Goal: Task Accomplishment & Management: Complete application form

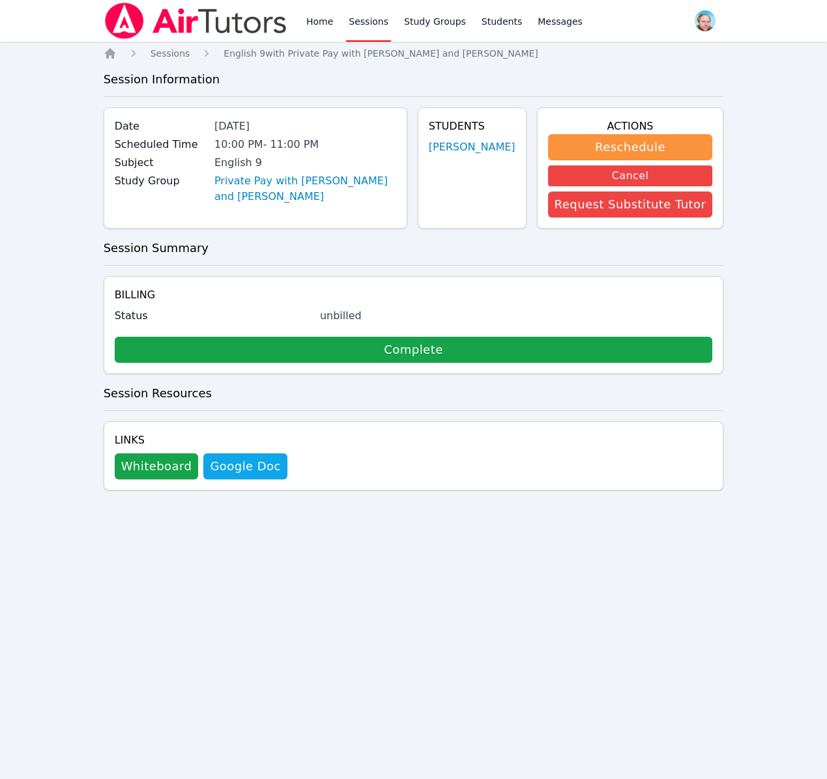
click at [367, 23] on link "Sessions" at bounding box center [368, 21] width 45 height 42
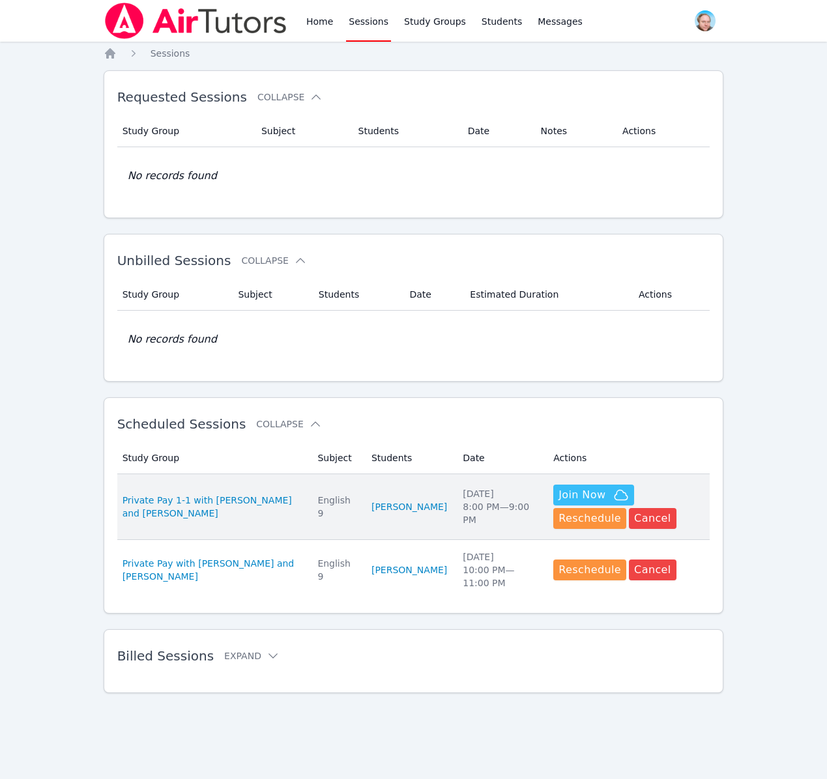
click at [569, 496] on span "Join Now" at bounding box center [581, 495] width 47 height 16
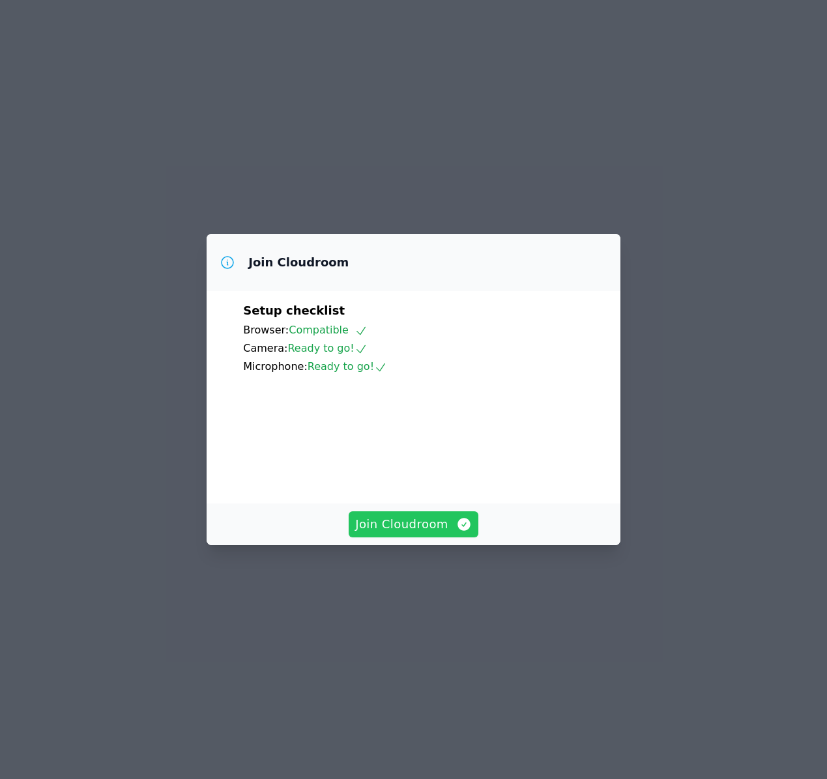
click at [429, 534] on span "Join Cloudroom" at bounding box center [413, 524] width 117 height 18
click at [387, 534] on span "Join Cloudroom" at bounding box center [413, 524] width 117 height 18
click at [390, 534] on span "Join Cloudroom" at bounding box center [413, 524] width 117 height 18
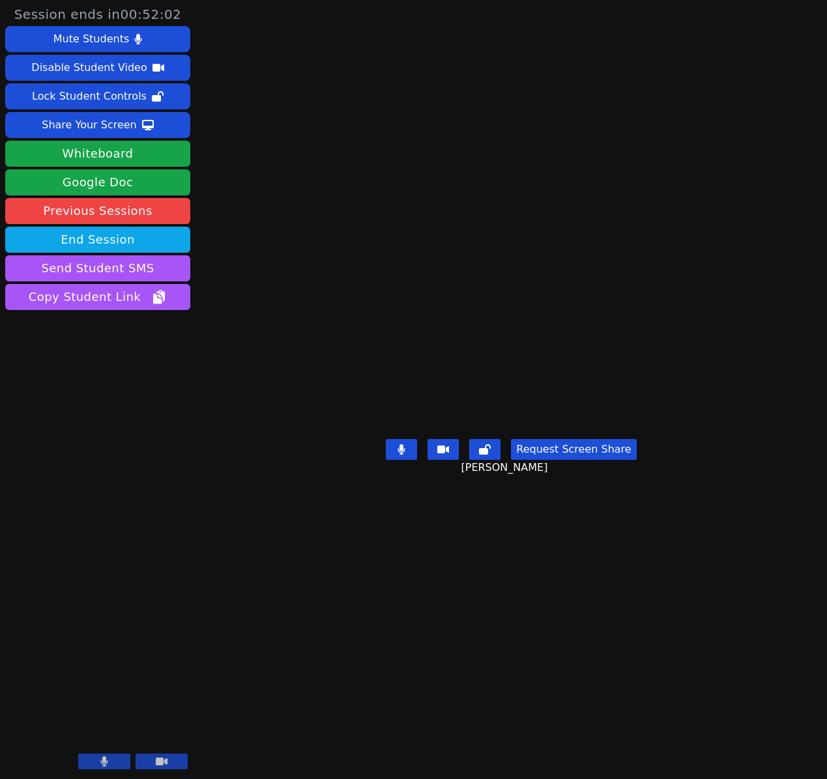
click at [100, 762] on icon at bounding box center [104, 761] width 8 height 10
click at [166, 768] on button at bounding box center [161, 762] width 52 height 16
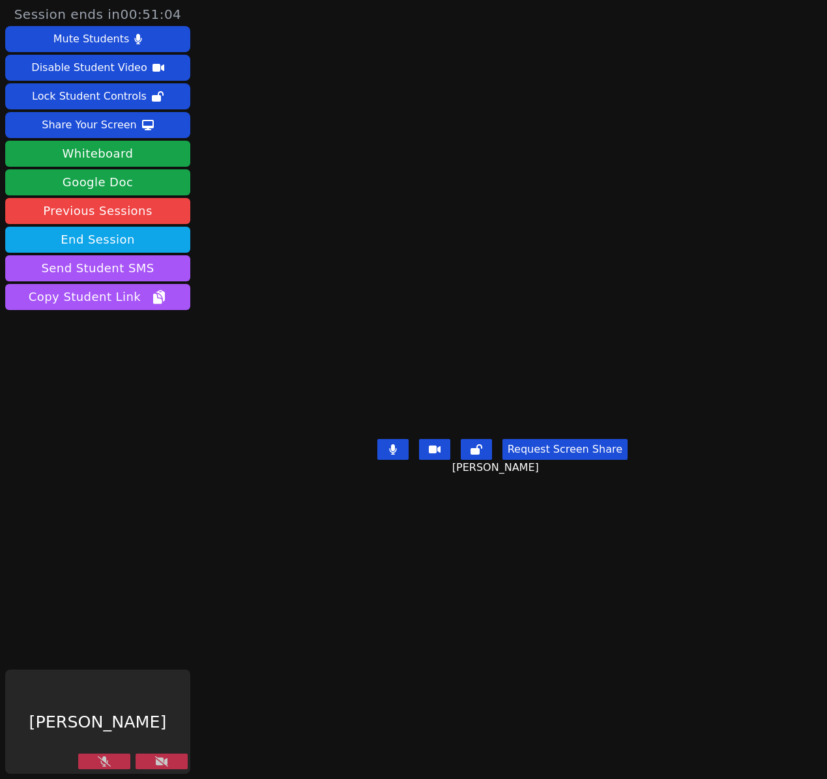
click at [155, 765] on icon at bounding box center [161, 761] width 13 height 10
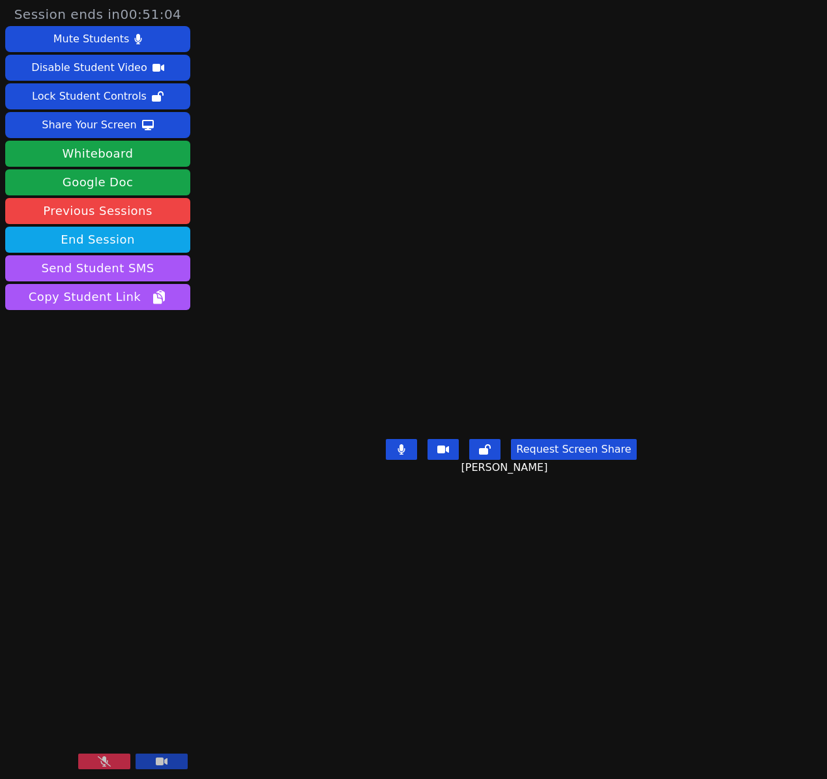
click at [94, 761] on button at bounding box center [104, 762] width 52 height 16
click at [167, 763] on icon at bounding box center [162, 762] width 12 height 8
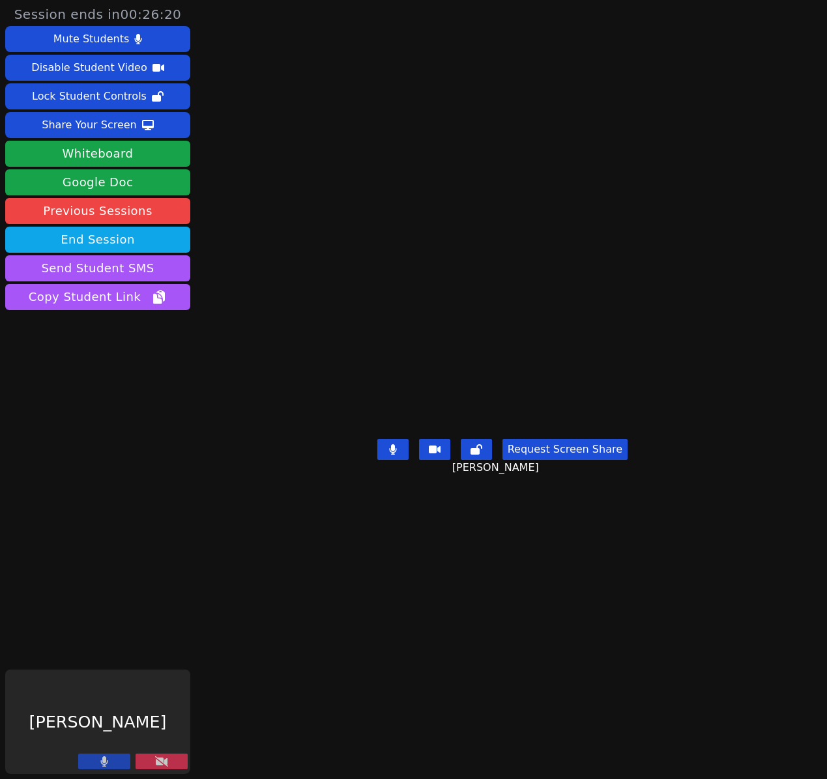
click at [113, 760] on div at bounding box center [132, 763] width 109 height 18
click at [100, 761] on button at bounding box center [104, 762] width 52 height 16
click at [100, 762] on button at bounding box center [104, 762] width 52 height 16
click at [155, 763] on icon at bounding box center [161, 761] width 13 height 10
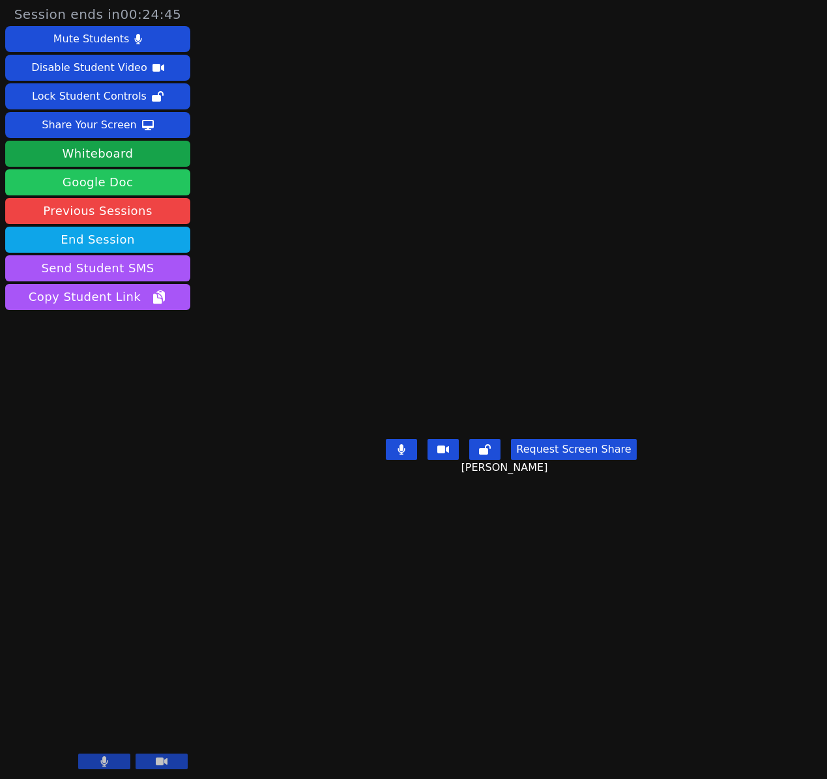
click at [98, 184] on link "Google Doc" at bounding box center [97, 182] width 185 height 26
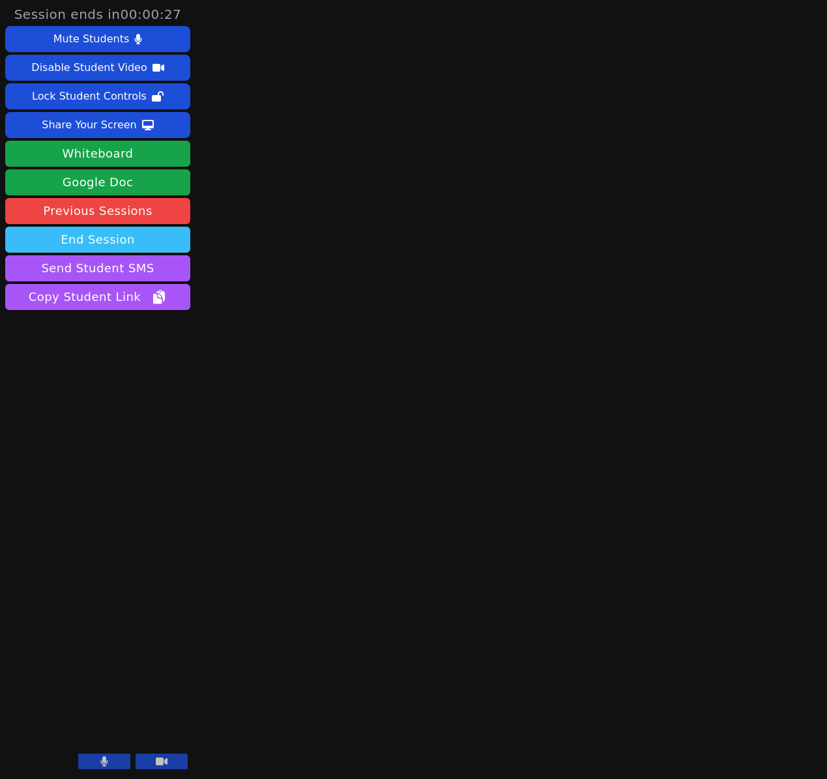
click at [167, 238] on button "End Session" at bounding box center [97, 240] width 185 height 26
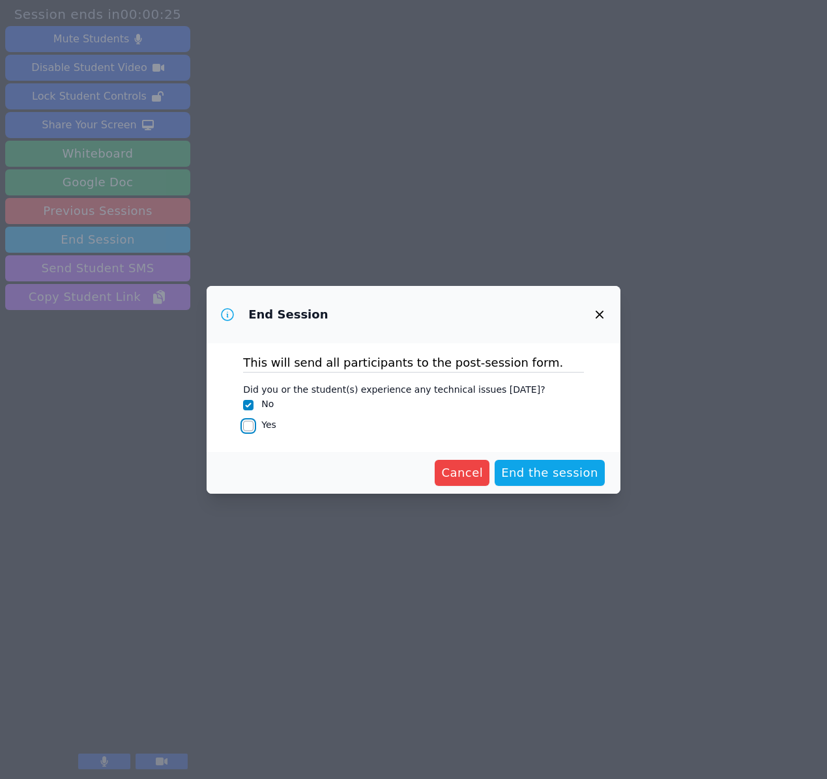
click at [248, 424] on input "Yes" at bounding box center [248, 426] width 10 height 10
checkbox input "true"
checkbox input "false"
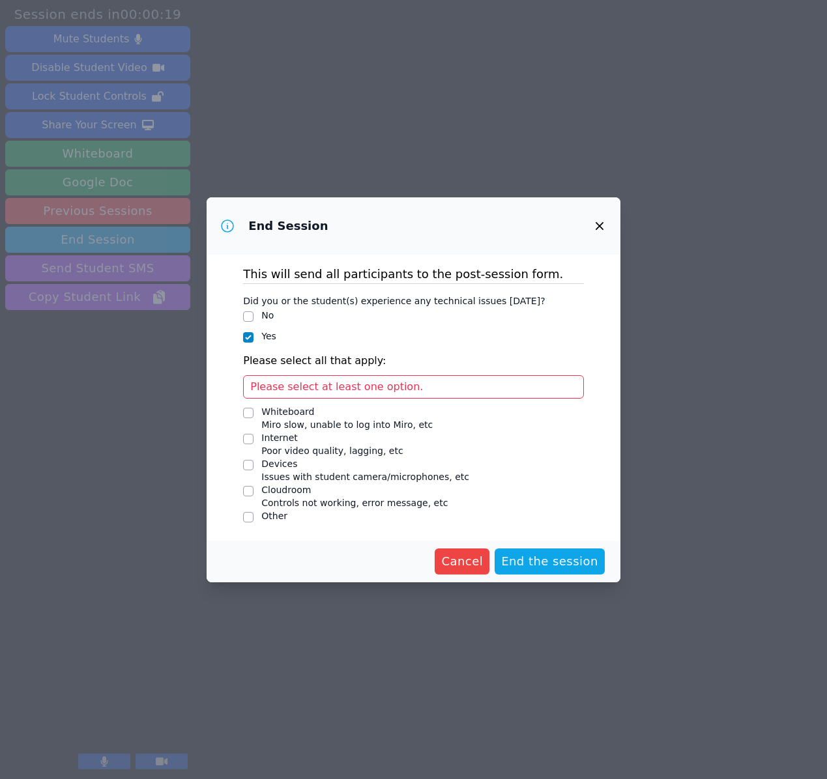
click at [250, 470] on div at bounding box center [248, 465] width 10 height 16
click at [250, 466] on input "Devices Issues with student camera/microphones, etc" at bounding box center [248, 465] width 10 height 10
checkbox input "true"
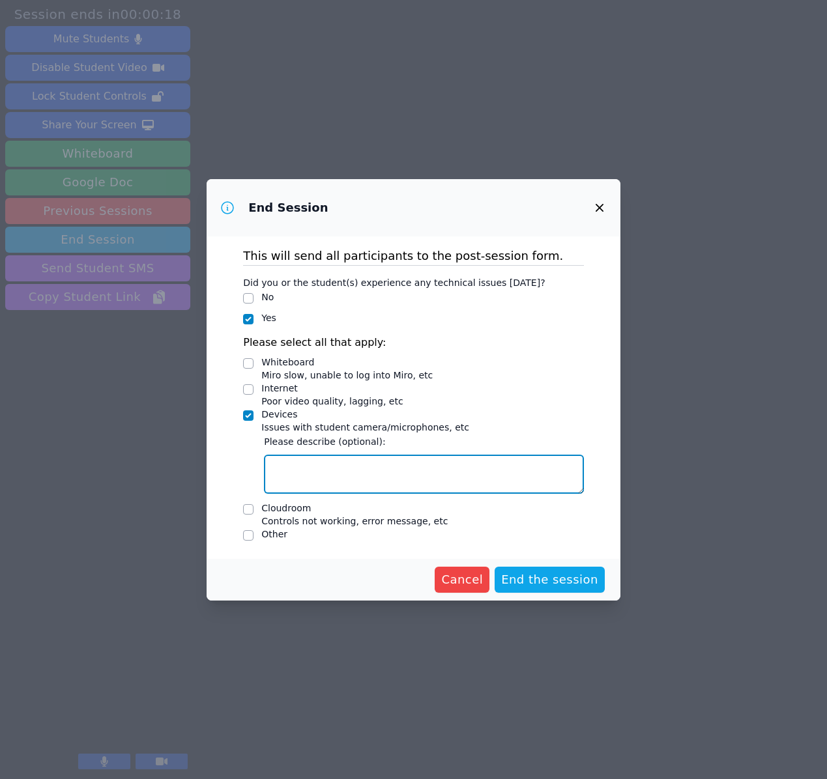
click at [289, 468] on textarea "Devices Issues with student camera/microphones, etc" at bounding box center [424, 474] width 320 height 39
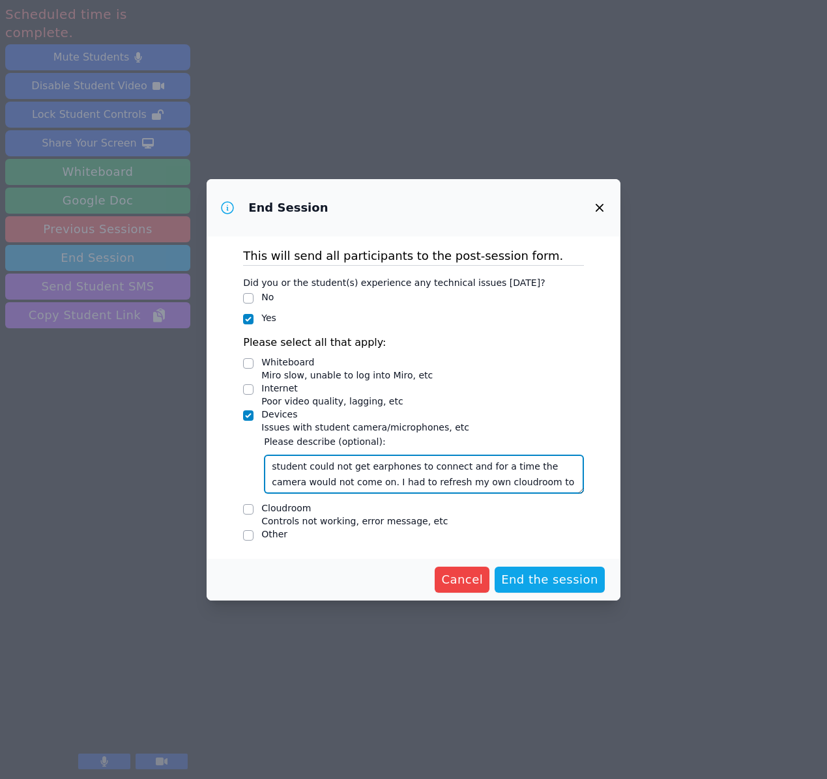
scroll to position [9, 0]
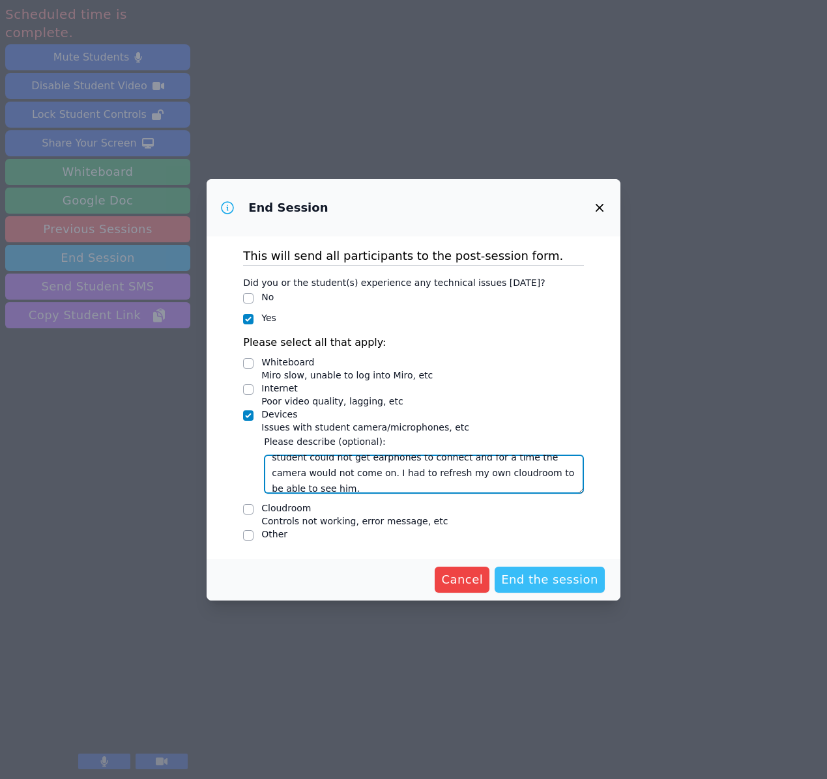
type textarea "student could not get earphones to connect and for a time the camera would not …"
click at [560, 582] on span "End the session" at bounding box center [549, 580] width 97 height 18
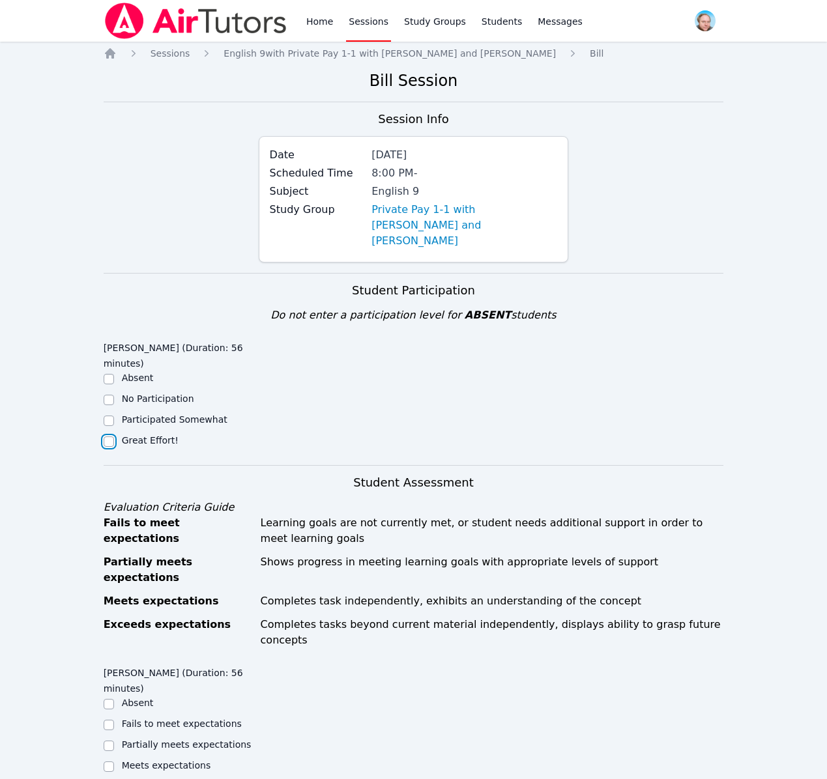
click at [105, 436] on input "Great Effort!" at bounding box center [109, 441] width 10 height 10
checkbox input "true"
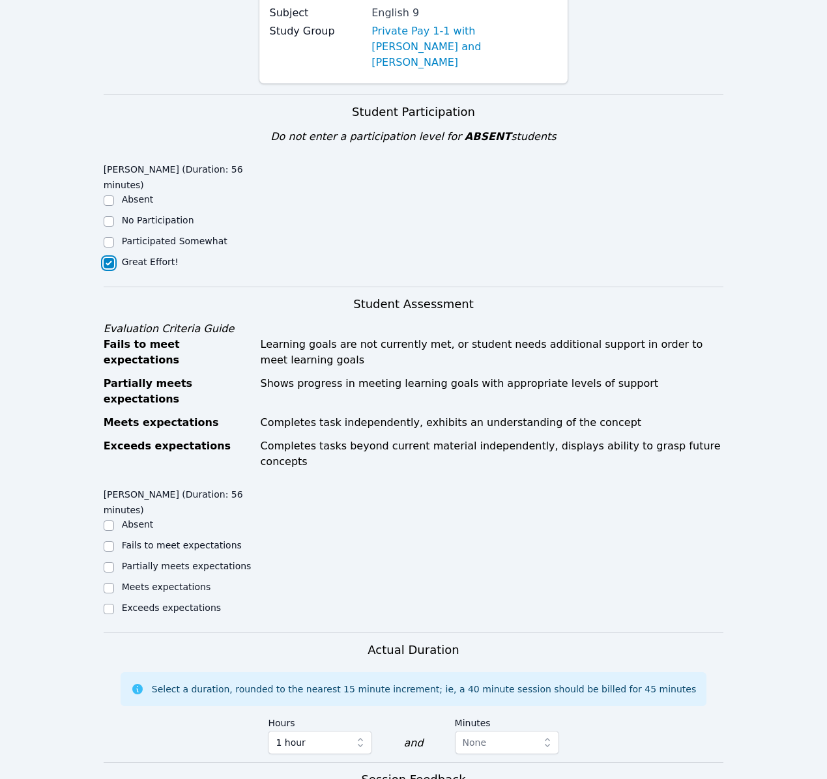
scroll to position [236, 0]
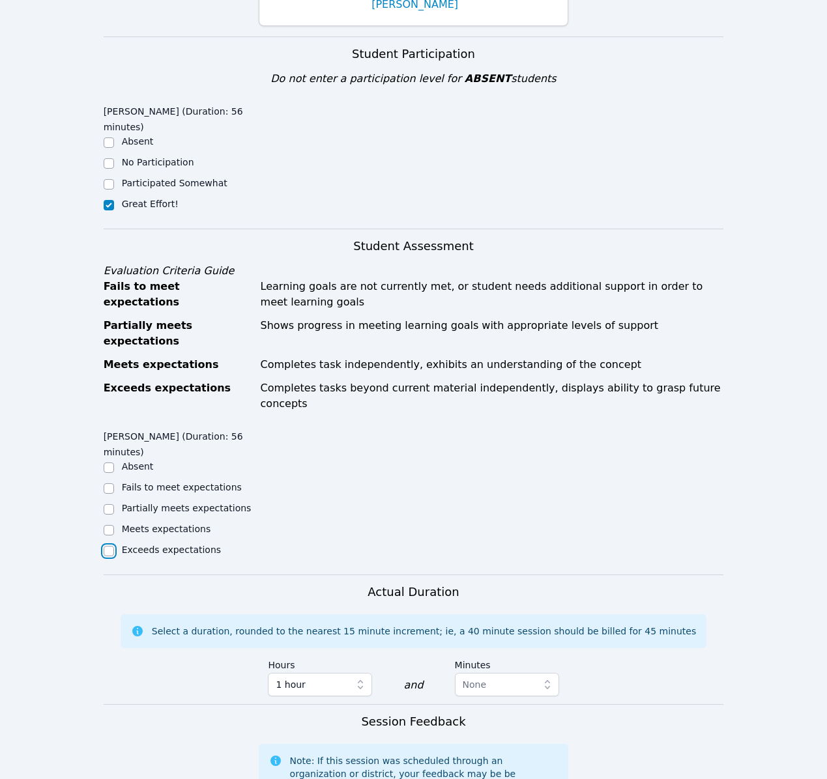
click at [111, 546] on input "Exceeds expectations" at bounding box center [109, 551] width 10 height 10
checkbox input "true"
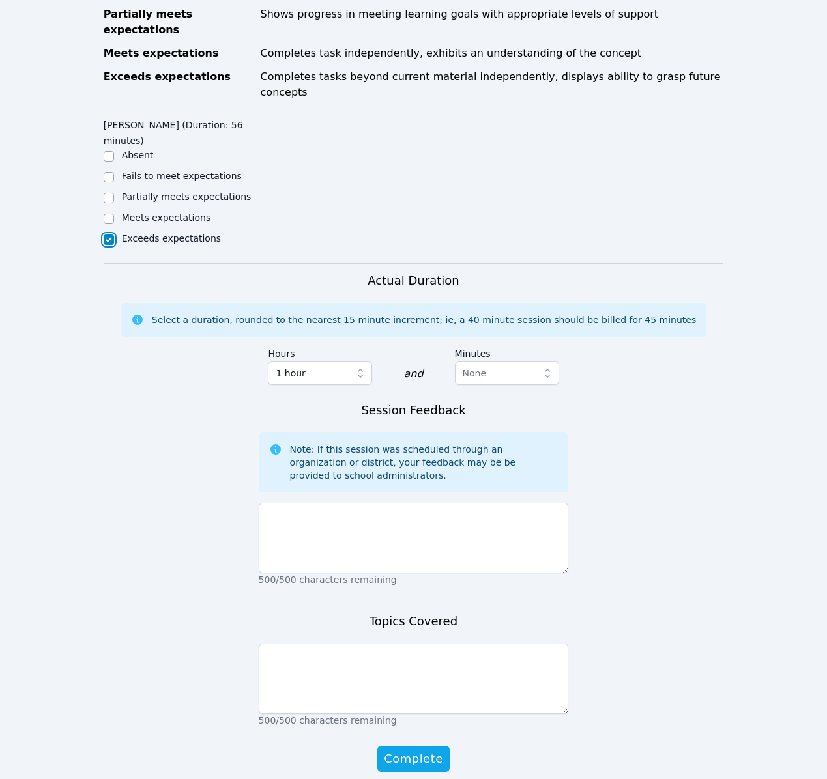
scroll to position [556, 0]
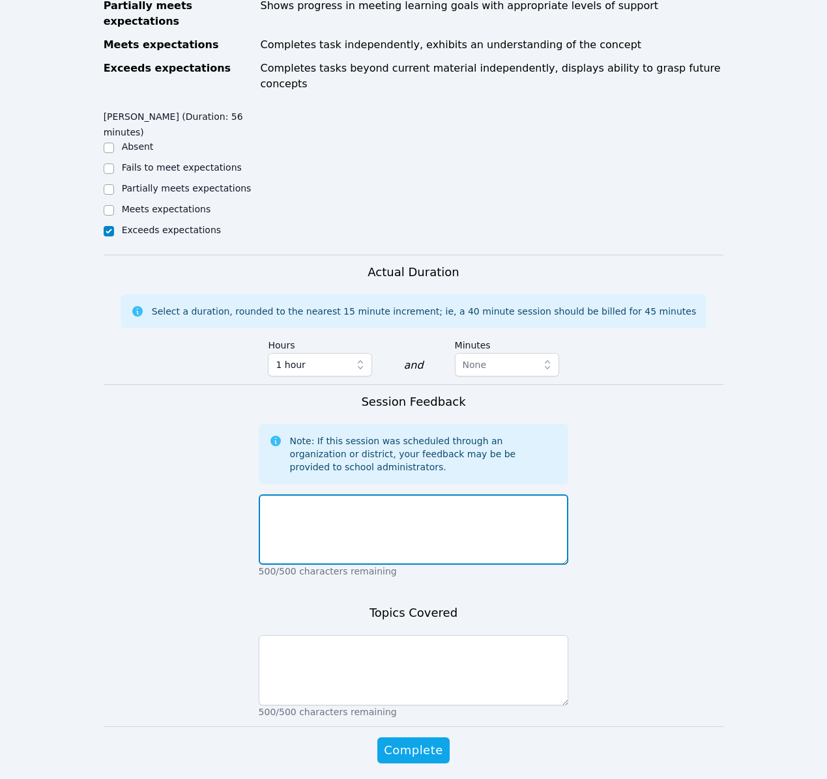
click at [325, 494] on textarea at bounding box center [414, 529] width 310 height 70
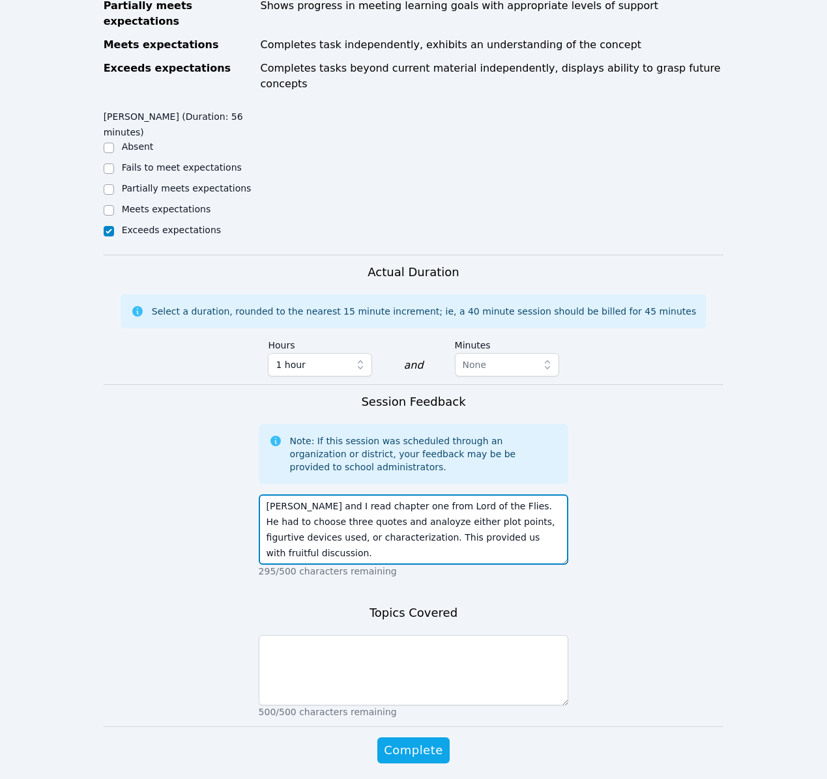
click at [507, 494] on textarea "[PERSON_NAME] and I read chapter one from Lord of the Flies. He had to choose t…" at bounding box center [414, 529] width 310 height 70
click at [393, 494] on textarea "[PERSON_NAME] and I read chapter one from Lord of the Flies. He had to choose t…" at bounding box center [414, 529] width 310 height 70
click at [550, 494] on textarea "[PERSON_NAME] and I read chapter one from Lord of the Flies. He had to choose t…" at bounding box center [414, 529] width 310 height 70
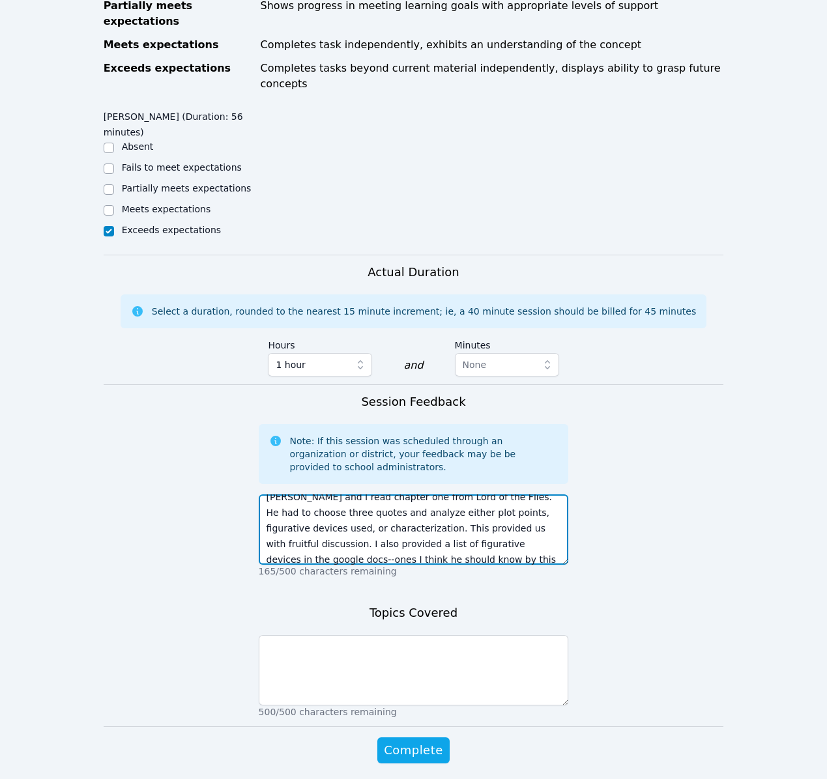
type textarea "[PERSON_NAME] and I read chapter one from Lord of the Flies. He had to choose t…"
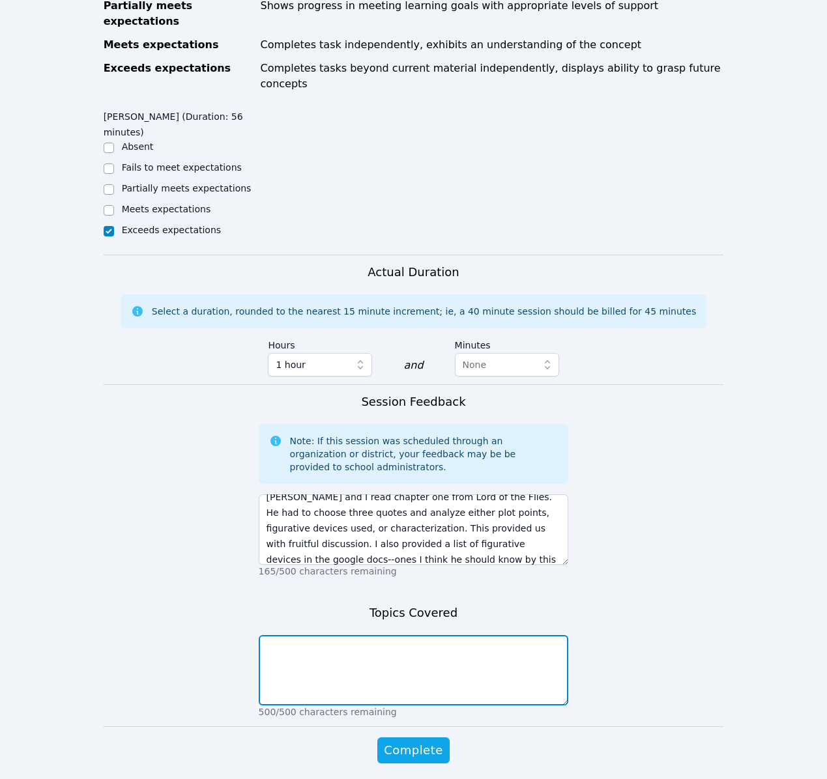
click at [408, 635] on textarea at bounding box center [414, 670] width 310 height 70
click at [496, 635] on textarea "Ch 1 Lord of the Flies, and select figurative devices (metaphor, simile, person…" at bounding box center [414, 670] width 310 height 70
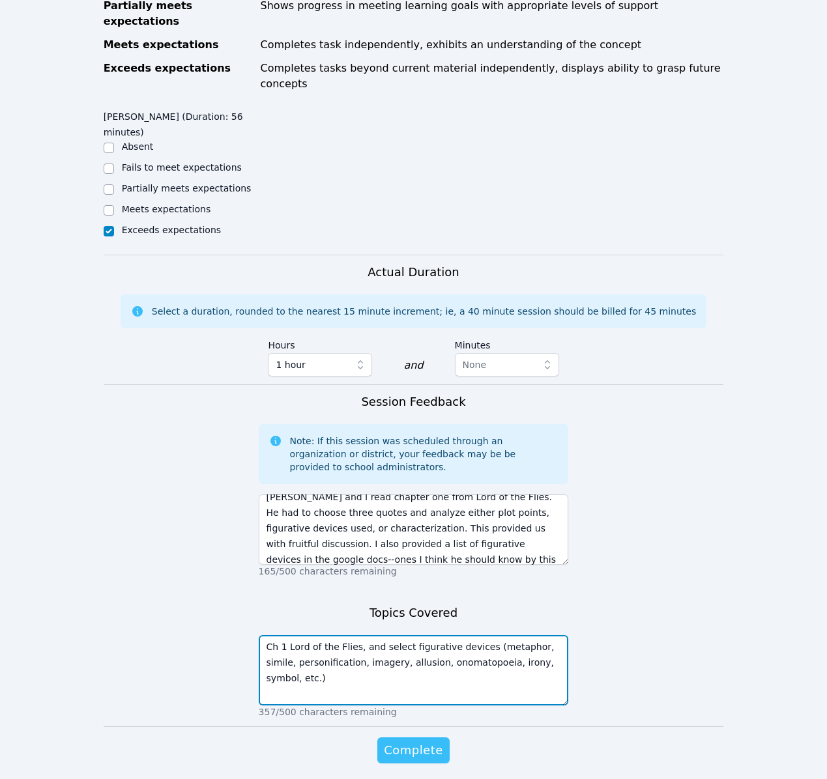
type textarea "Ch 1 Lord of the Flies, and select figurative devices (metaphor, simile, person…"
click at [433, 741] on span "Complete" at bounding box center [413, 750] width 59 height 18
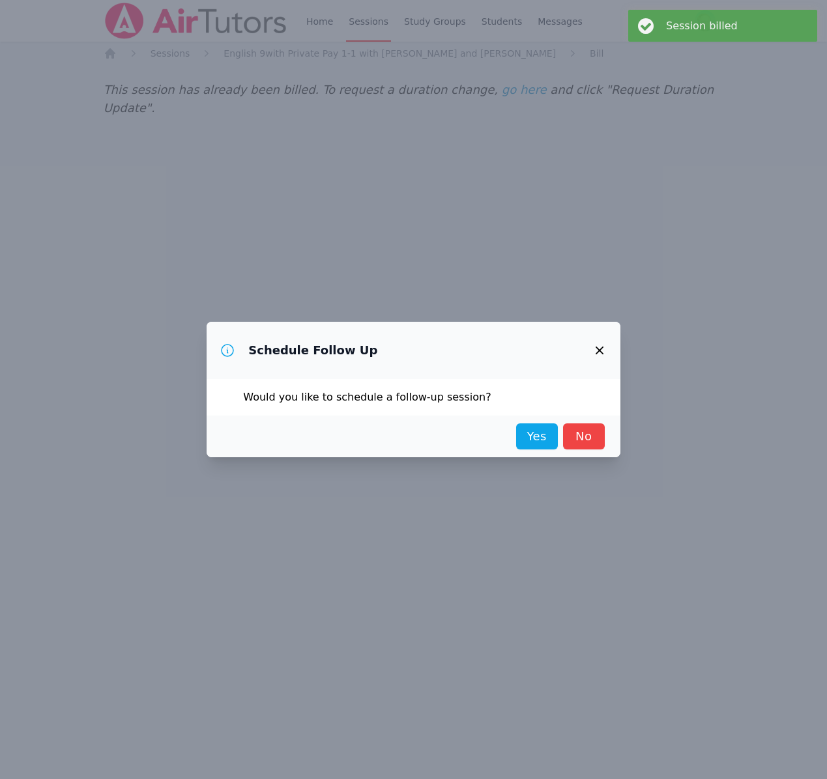
scroll to position [0, 0]
click at [532, 436] on link "Yes" at bounding box center [537, 436] width 42 height 26
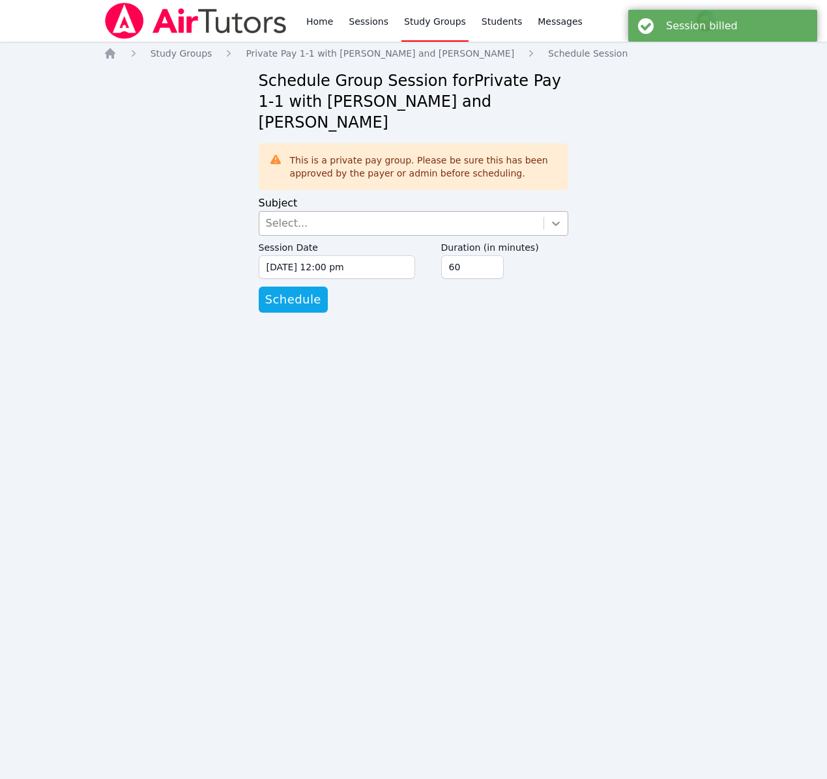
click at [553, 221] on icon at bounding box center [556, 223] width 8 height 5
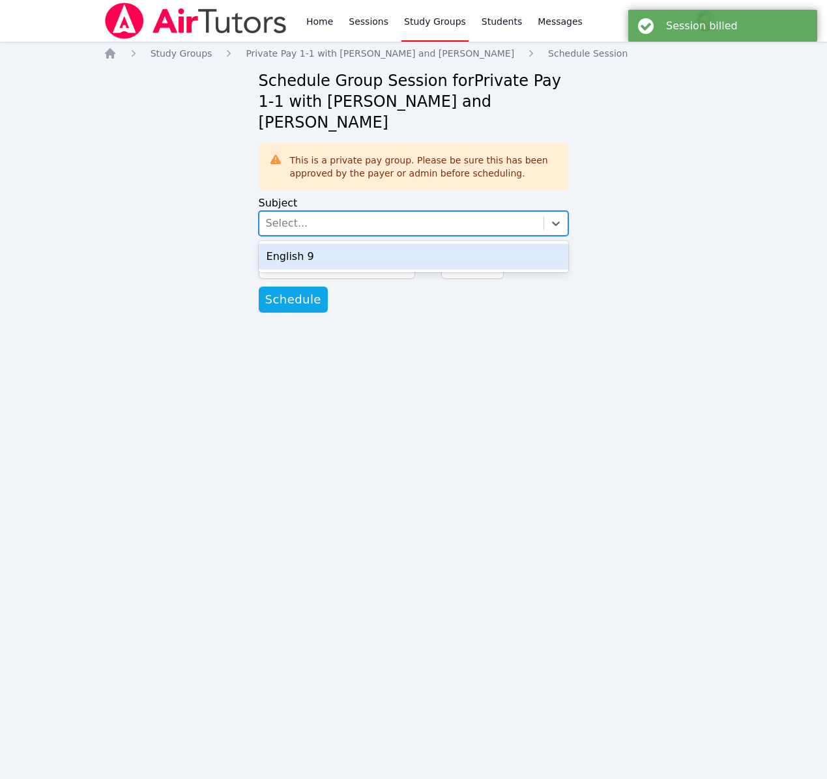
click at [476, 244] on div "English 9" at bounding box center [414, 257] width 310 height 26
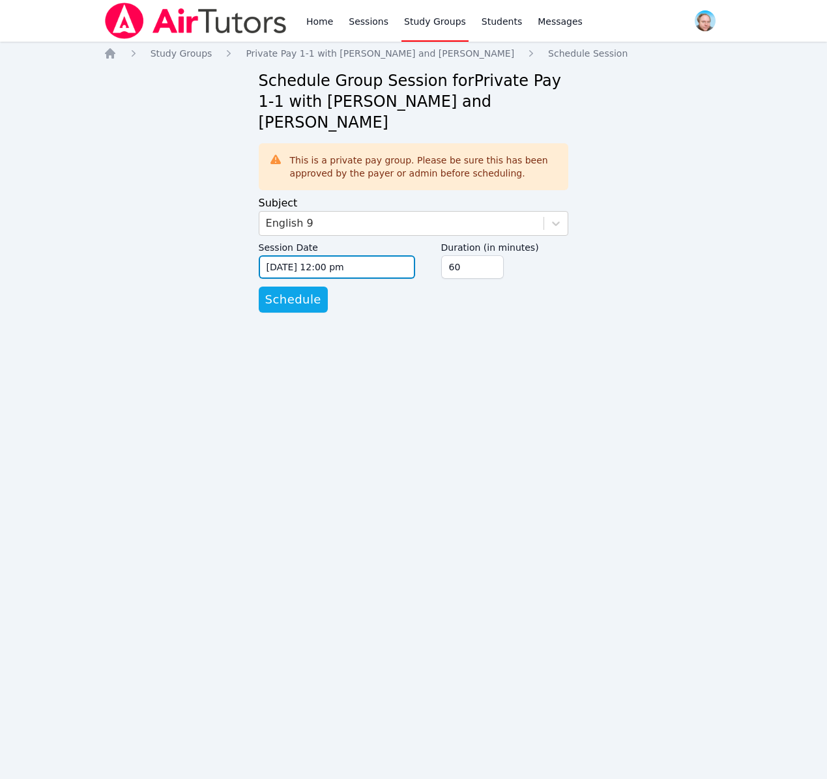
click at [358, 255] on input "[DATE] 12:00 pm" at bounding box center [337, 266] width 156 height 23
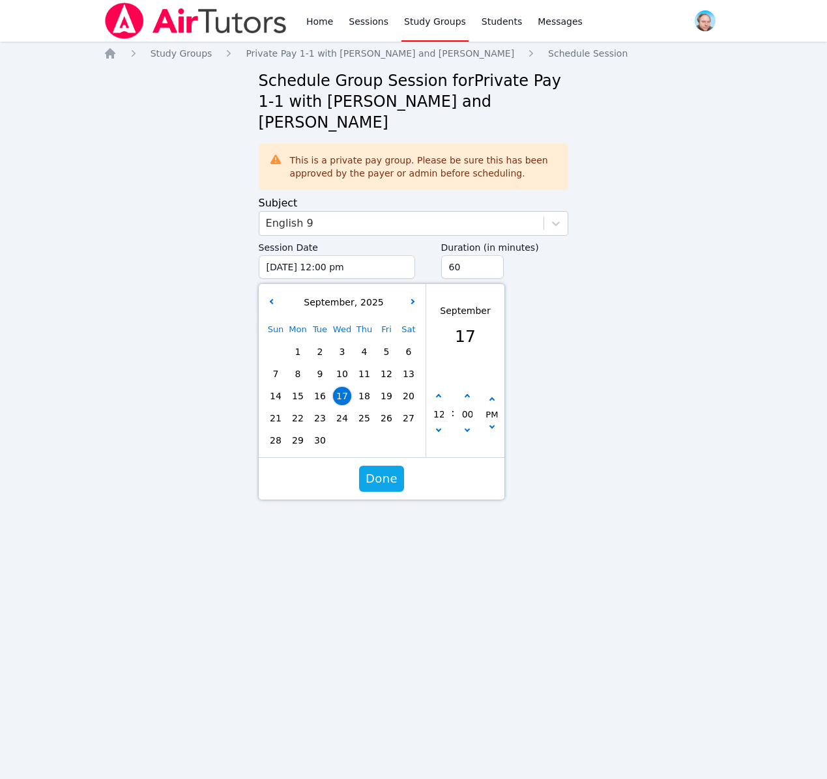
click at [339, 409] on span "24" at bounding box center [342, 418] width 18 height 18
click at [439, 427] on icon "button" at bounding box center [437, 429] width 5 height 5
type input "[DATE] 11:00 am"
type input "11"
click at [438, 390] on button "button" at bounding box center [438, 396] width 13 height 13
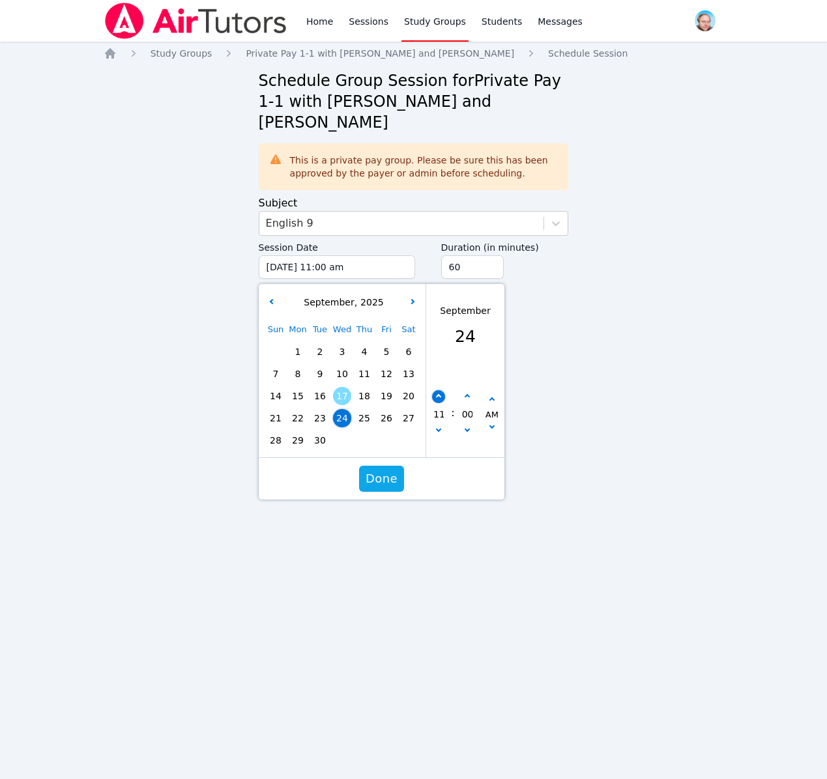
type input "[DATE] 12:00 pm"
type input "12"
click at [438, 390] on button "button" at bounding box center [438, 396] width 13 height 13
type input "[DATE] 01:00 pm"
type input "01"
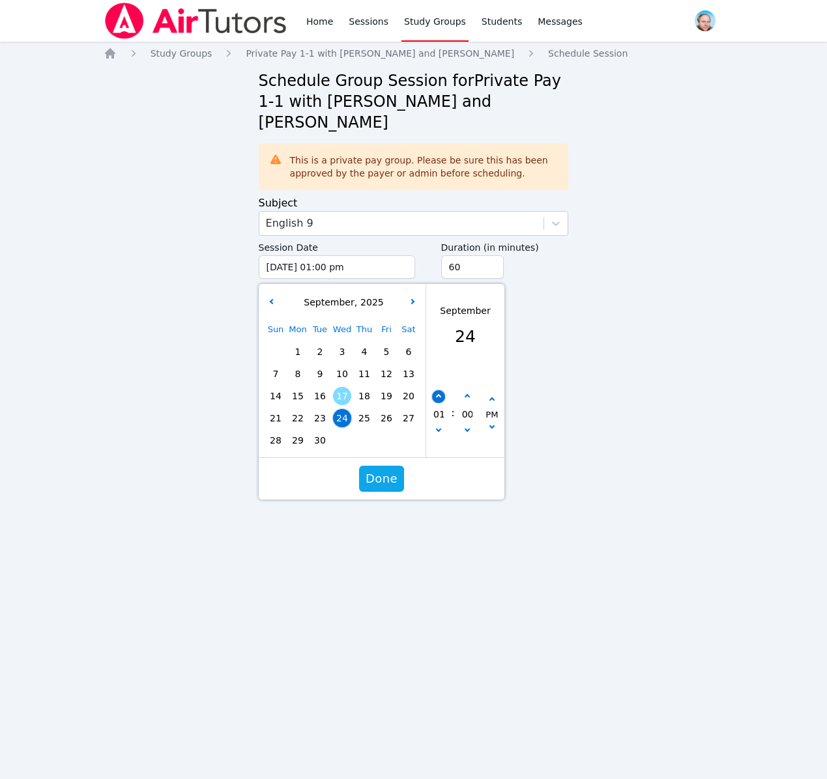
click at [438, 390] on button "button" at bounding box center [438, 396] width 13 height 13
type input "[DATE] 02:00 pm"
type input "02"
click at [438, 390] on button "button" at bounding box center [438, 396] width 13 height 13
type input "[DATE] 03:00 pm"
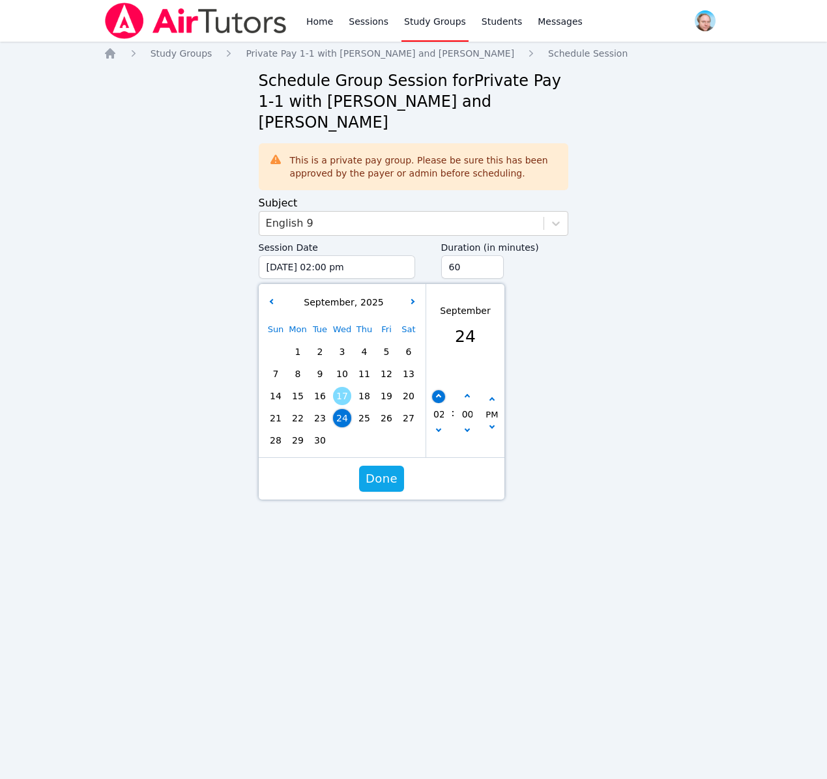
type input "03"
click at [438, 390] on button "button" at bounding box center [438, 396] width 13 height 13
type input "[DATE] 04:00 pm"
type input "04"
click at [438, 390] on button "button" at bounding box center [438, 396] width 13 height 13
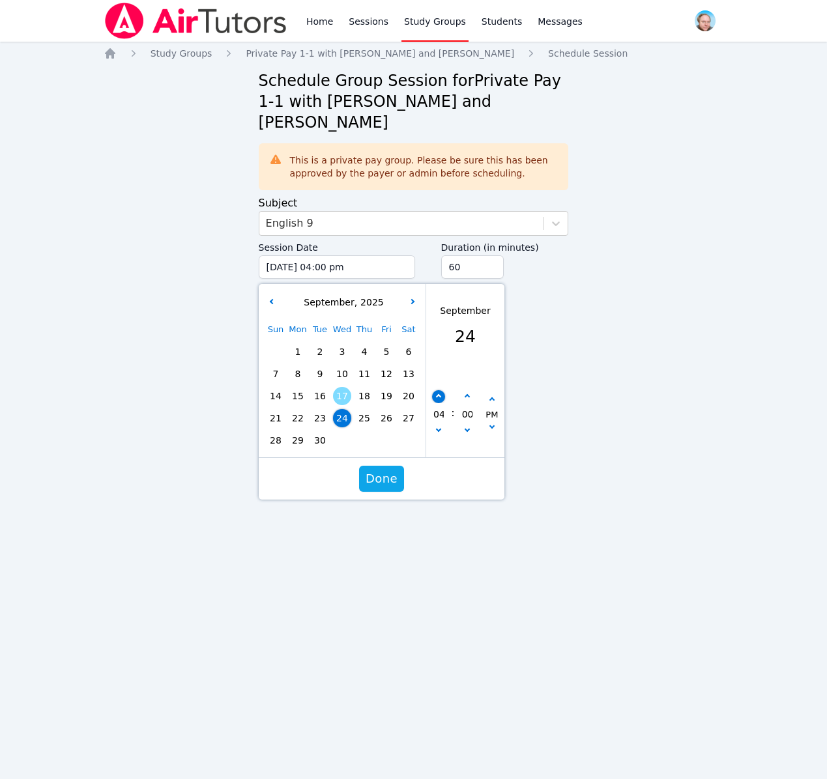
type input "[DATE] 05:00 pm"
type input "05"
click at [438, 390] on button "button" at bounding box center [438, 396] width 13 height 13
type input "[DATE] 06:00 pm"
type input "06"
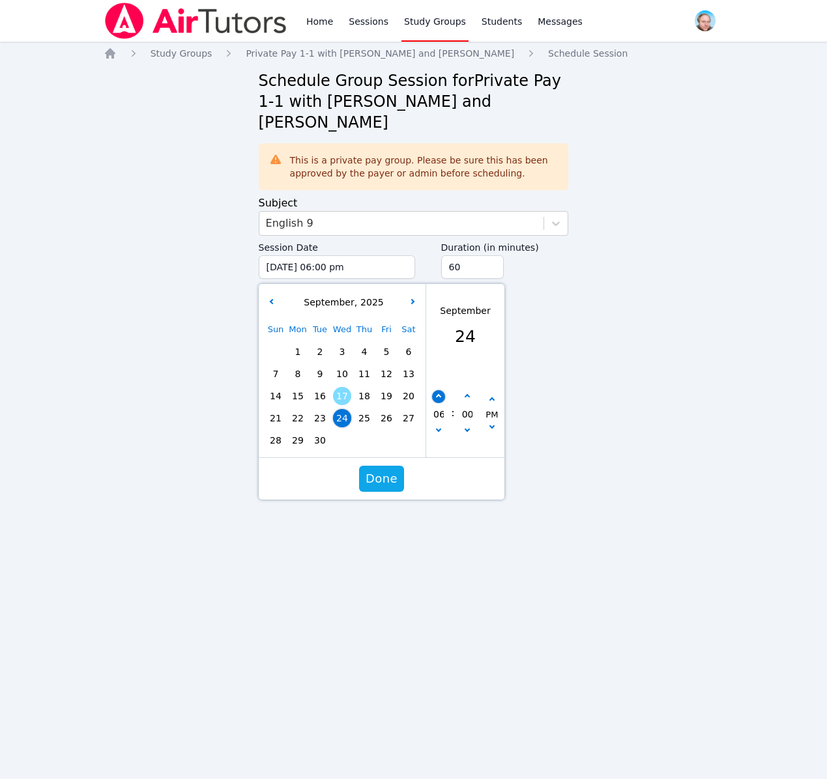
click at [438, 390] on button "button" at bounding box center [438, 396] width 13 height 13
type input "[DATE] 07:00 pm"
type input "07"
click at [438, 390] on button "button" at bounding box center [438, 396] width 13 height 13
type input "[DATE] 08:00 pm"
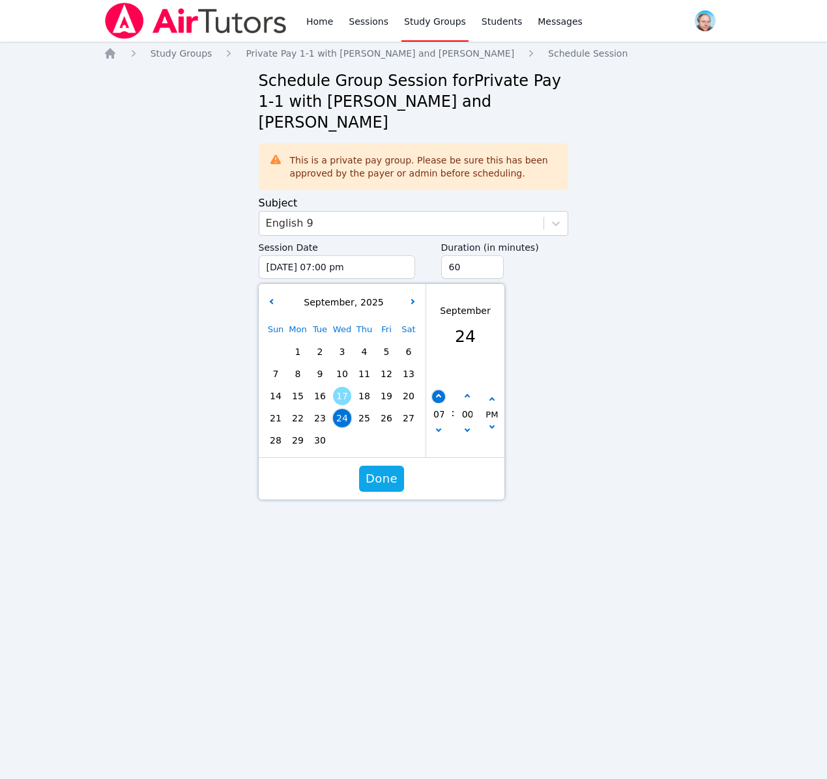
type input "08"
click at [379, 470] on span "Done" at bounding box center [381, 479] width 32 height 18
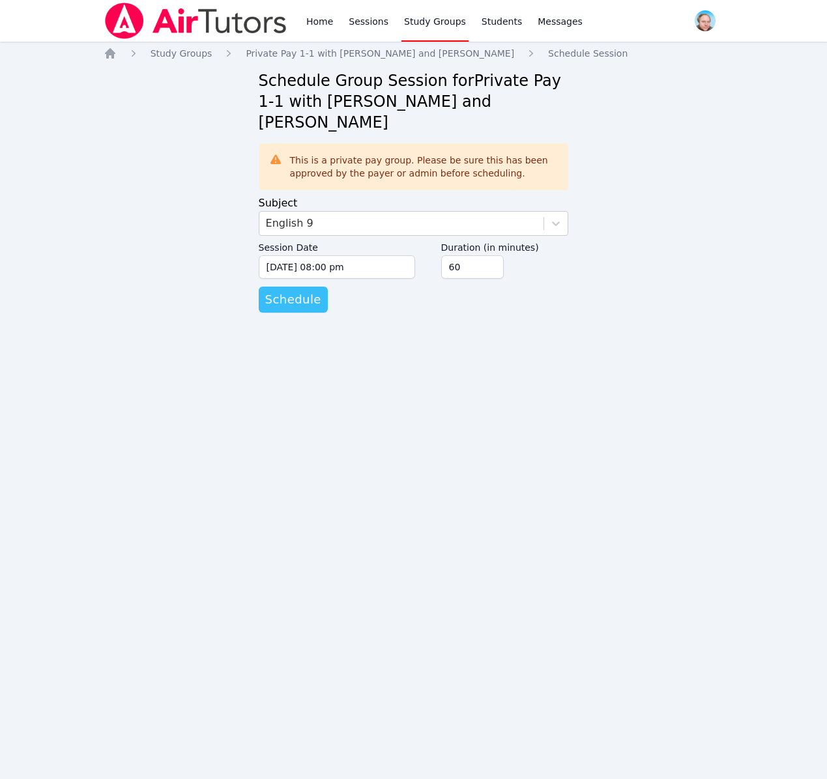
click at [294, 291] on span "Schedule" at bounding box center [293, 300] width 56 height 18
